Goal: Task Accomplishment & Management: Manage account settings

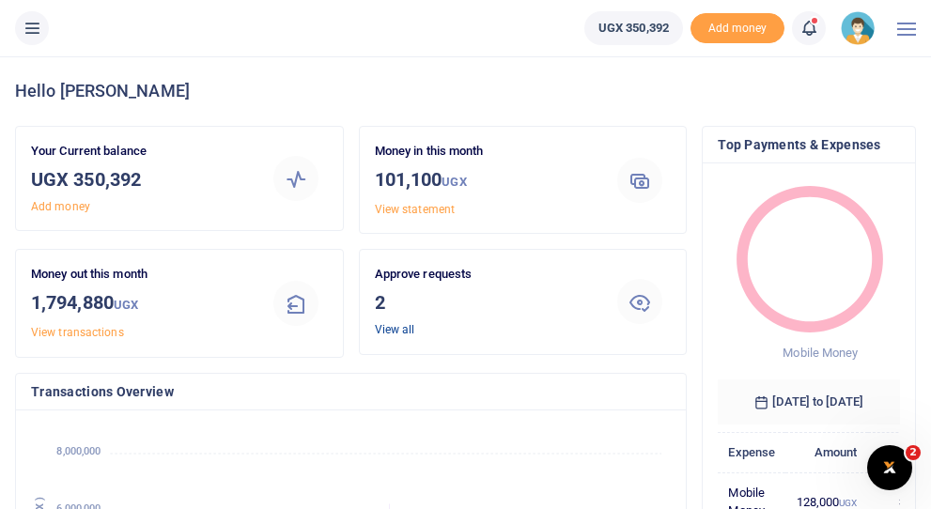
click at [394, 333] on link "View all" at bounding box center [395, 329] width 40 height 13
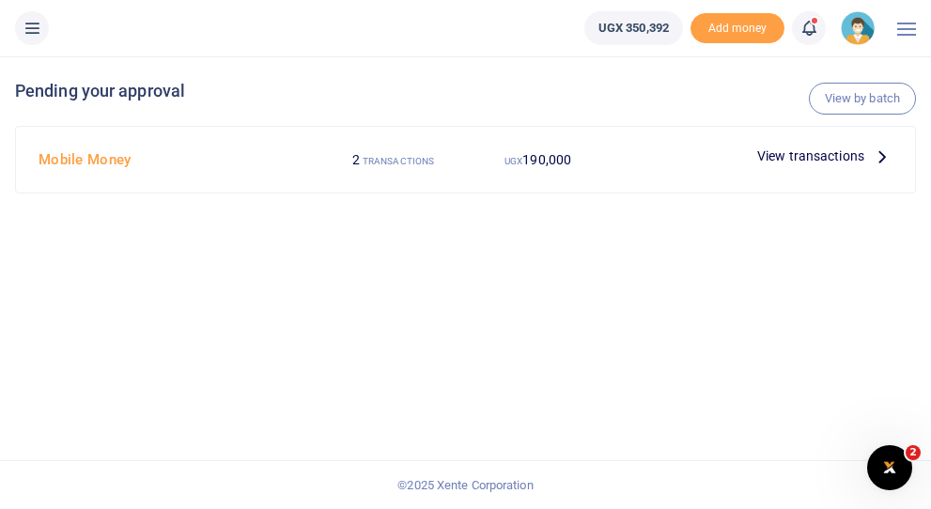
click at [873, 157] on icon at bounding box center [882, 156] width 21 height 21
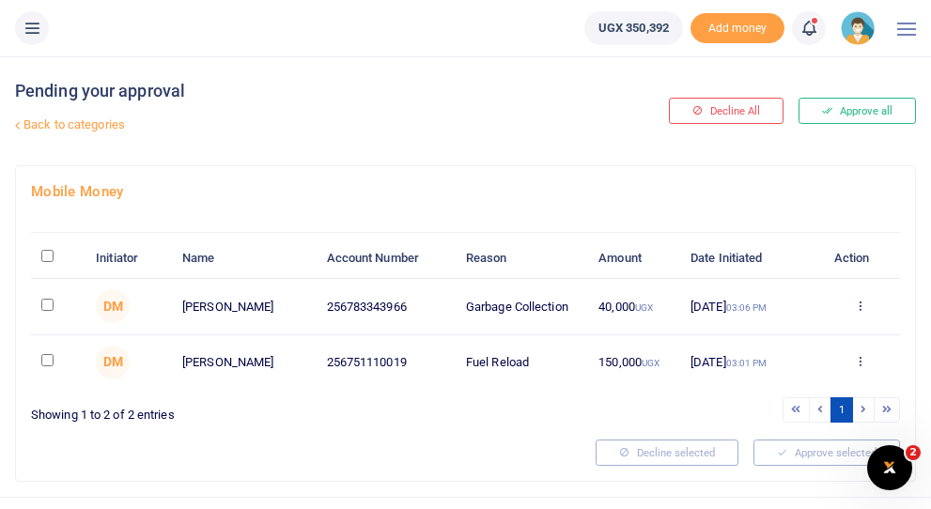
click at [48, 257] on input "\a \a : activate to sort column descending" at bounding box center [47, 256] width 12 height 12
checkbox input "true"
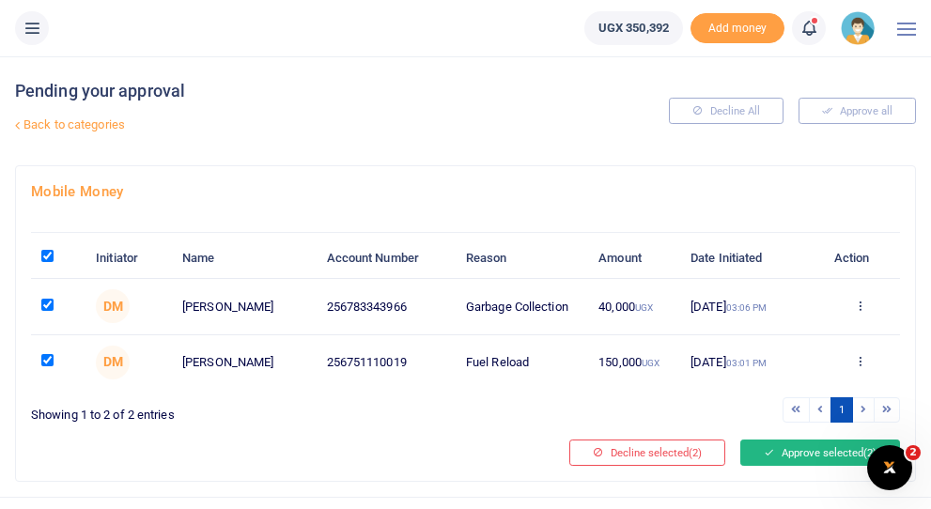
click at [782, 453] on button "Approve selected (2)" at bounding box center [820, 453] width 160 height 26
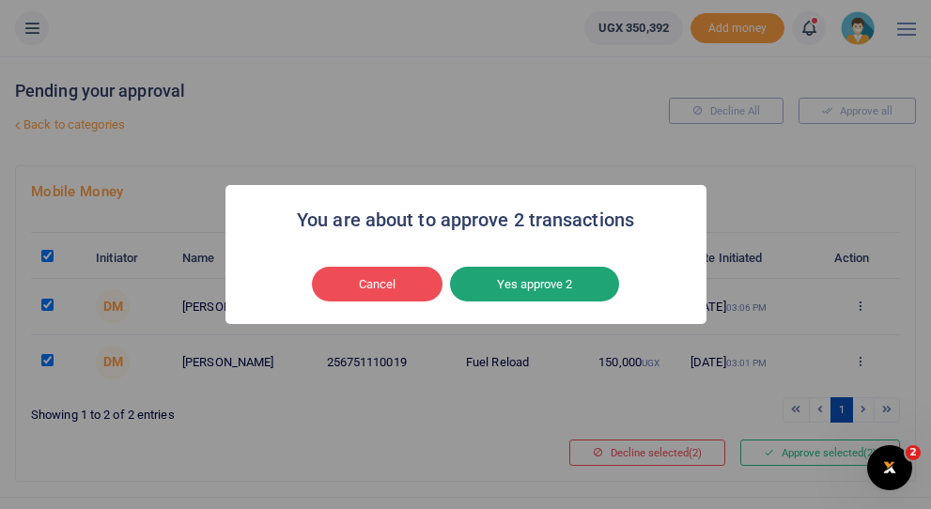
click at [550, 284] on button "Yes approve 2" at bounding box center [534, 285] width 169 height 36
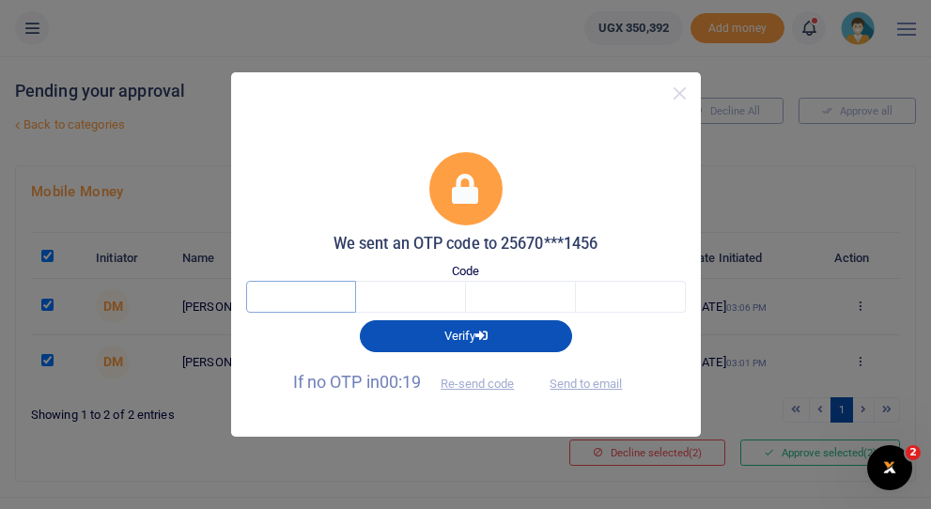
click at [322, 296] on input "text" at bounding box center [301, 297] width 110 height 32
type input "3"
type input "6"
type input "1"
type input "6"
